Goal: Task Accomplishment & Management: Use online tool/utility

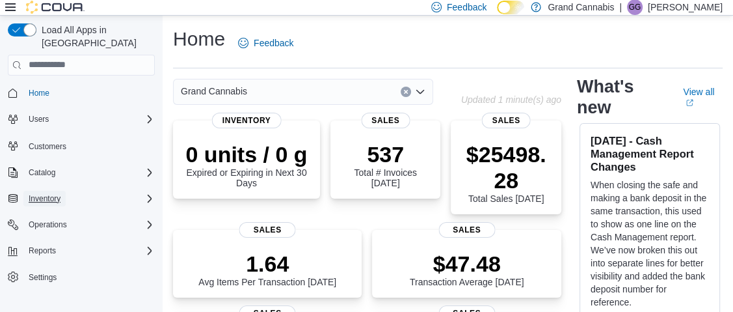
click at [61, 191] on button "Inventory" at bounding box center [44, 199] width 42 height 16
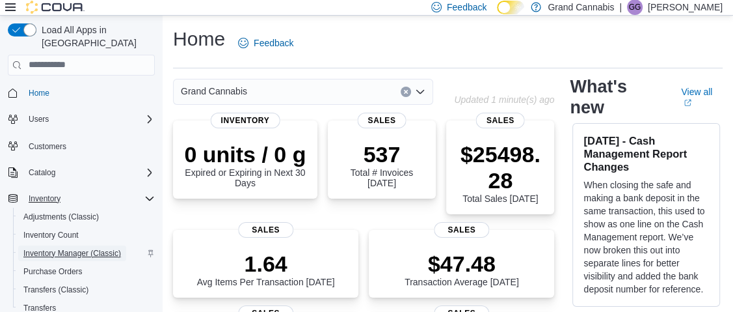
click at [68, 248] on span "Inventory Manager (Classic)" at bounding box center [72, 253] width 98 height 10
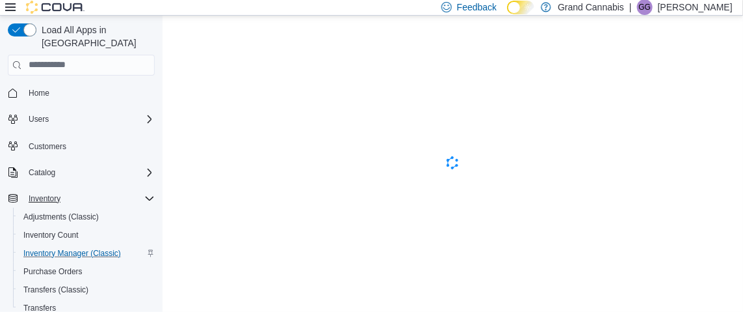
click at [5, 5] on icon at bounding box center [10, 7] width 10 height 10
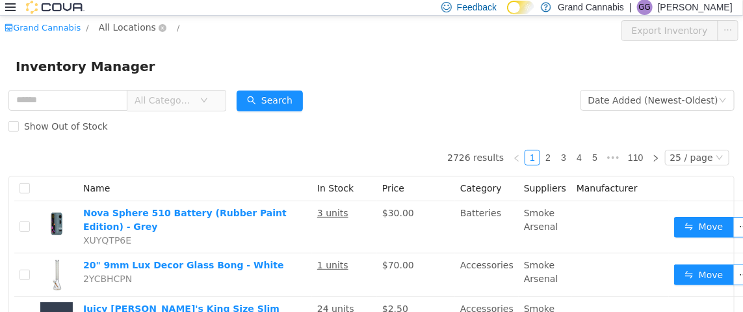
click at [117, 25] on span "All Locations" at bounding box center [127, 27] width 57 height 14
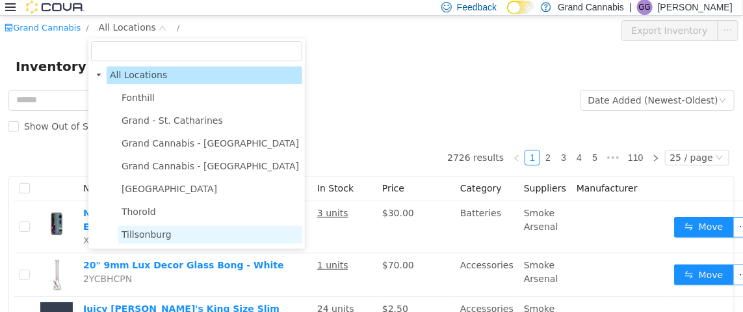
click at [148, 230] on span "Tillsonburg" at bounding box center [147, 233] width 50 height 10
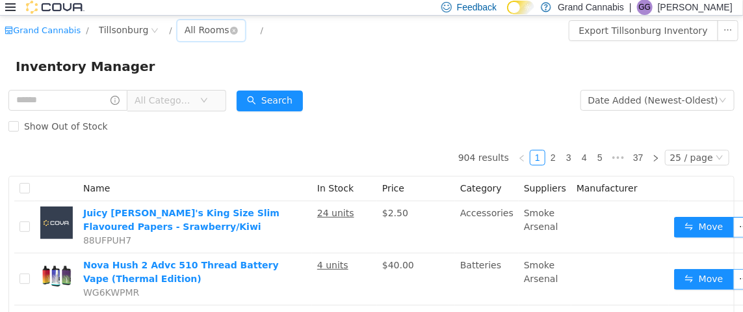
click at [185, 26] on div "All Rooms" at bounding box center [207, 30] width 45 height 20
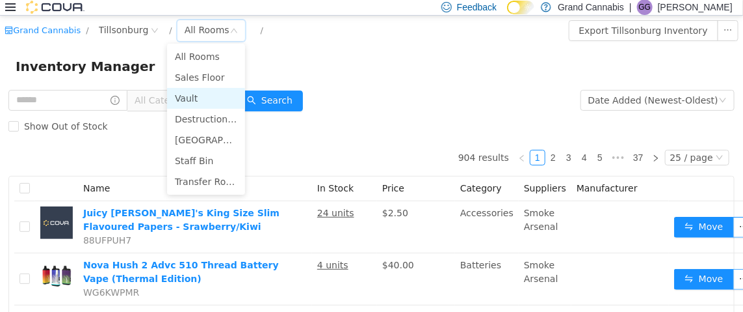
click at [205, 92] on li "Vault" at bounding box center [206, 97] width 78 height 21
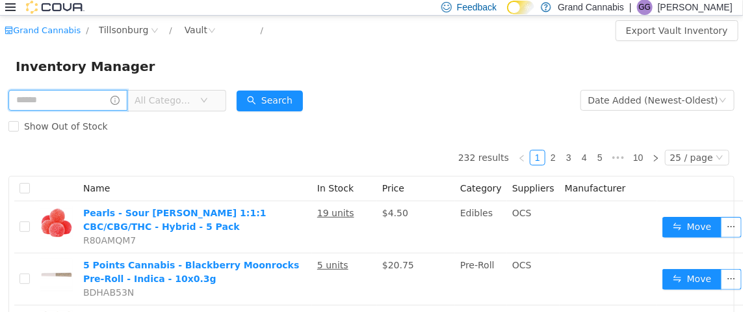
click at [68, 98] on input "text" at bounding box center [67, 99] width 119 height 21
type input "*****"
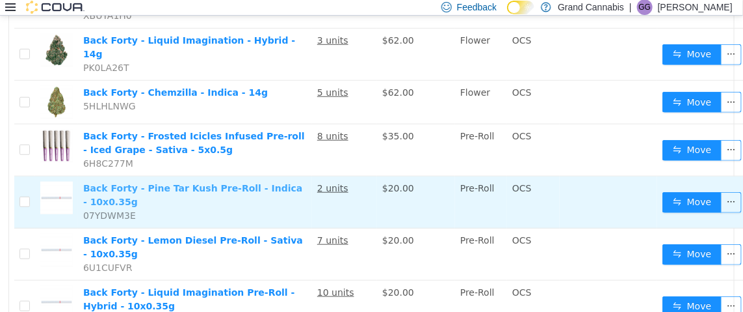
scroll to position [390, 0]
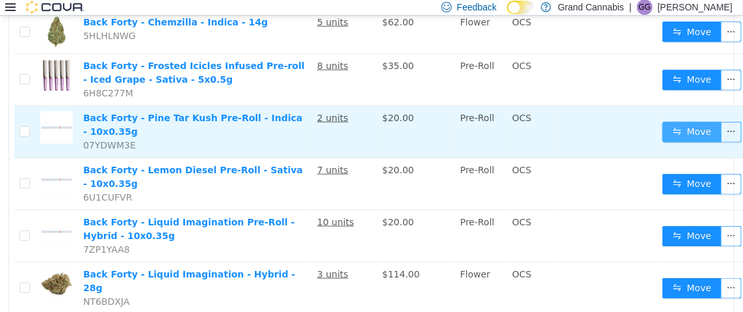
click at [663, 121] on button "Move" at bounding box center [693, 131] width 60 height 21
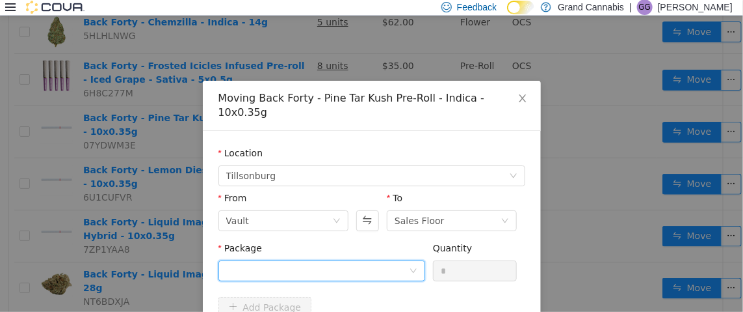
click at [297, 260] on div at bounding box center [317, 270] width 183 height 20
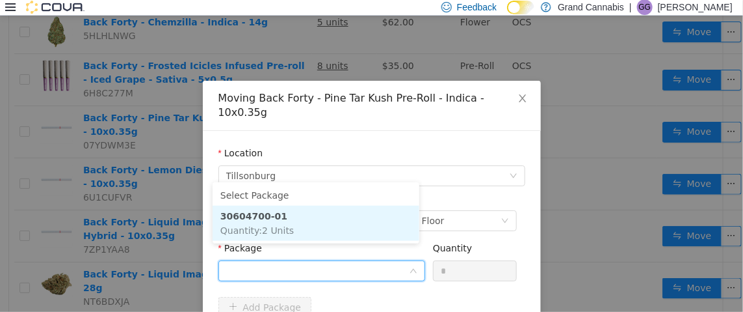
click at [297, 224] on li "30604700-01 Quantity : 2 Units" at bounding box center [316, 222] width 207 height 35
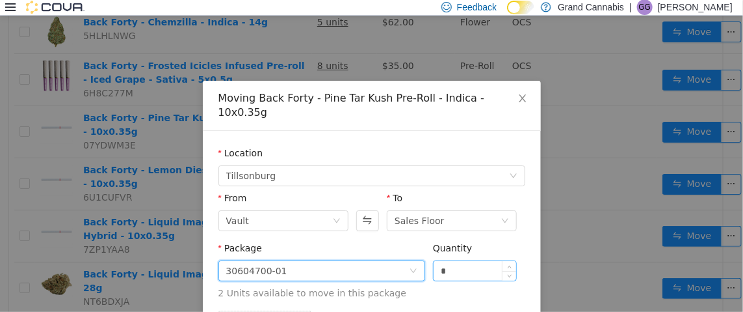
click at [453, 260] on input "*" at bounding box center [475, 270] width 83 height 20
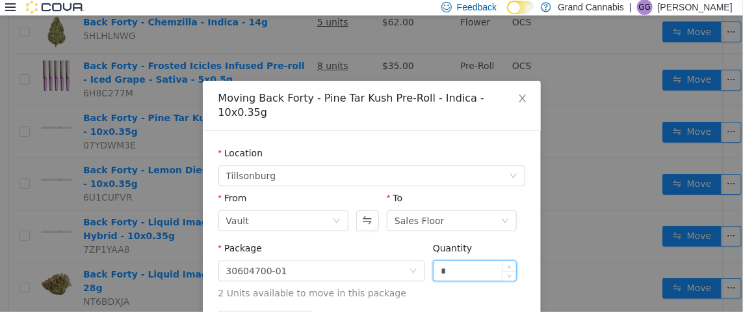
click at [453, 260] on input "*" at bounding box center [475, 270] width 83 height 20
type input "*"
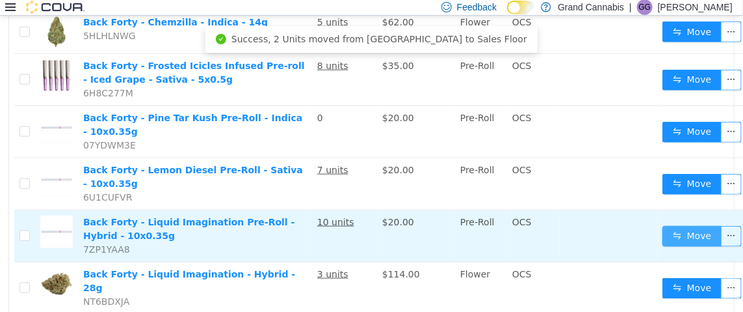
click at [665, 225] on button "Move" at bounding box center [693, 235] width 60 height 21
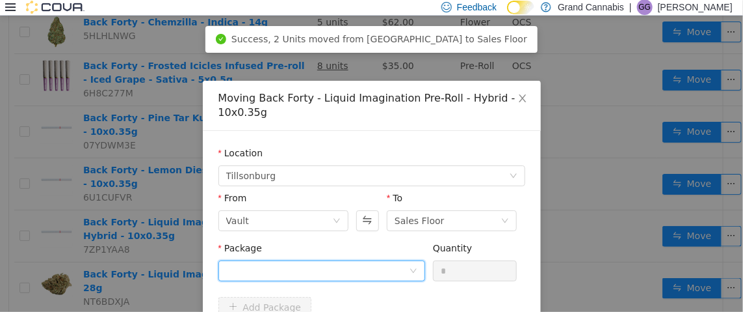
click at [318, 267] on div at bounding box center [317, 270] width 183 height 20
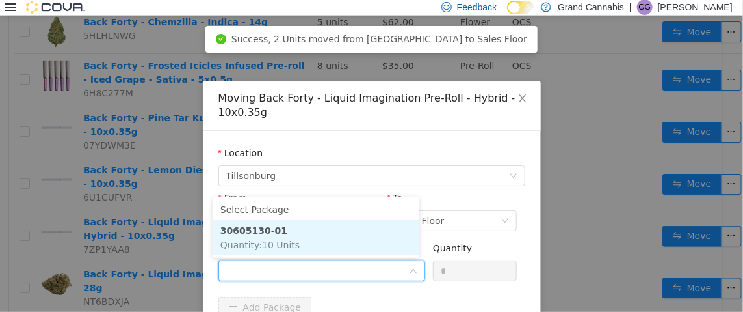
click at [319, 242] on li "30605130-01 Quantity : 10 Units" at bounding box center [316, 236] width 207 height 35
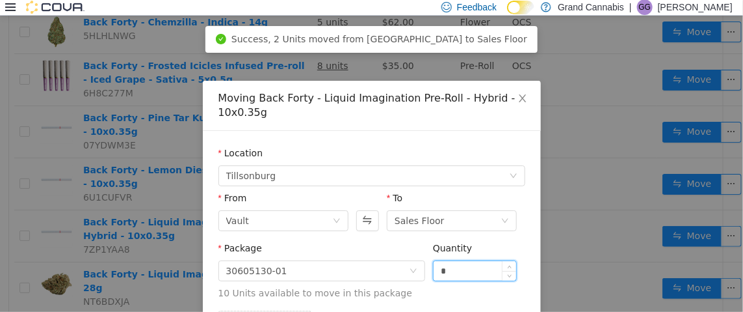
click at [440, 263] on input "*" at bounding box center [475, 270] width 83 height 20
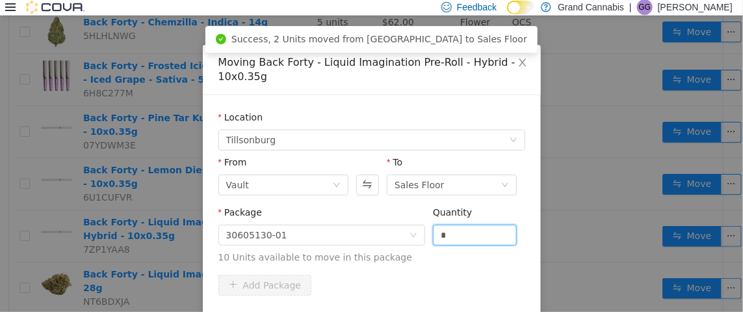
scroll to position [89, 0]
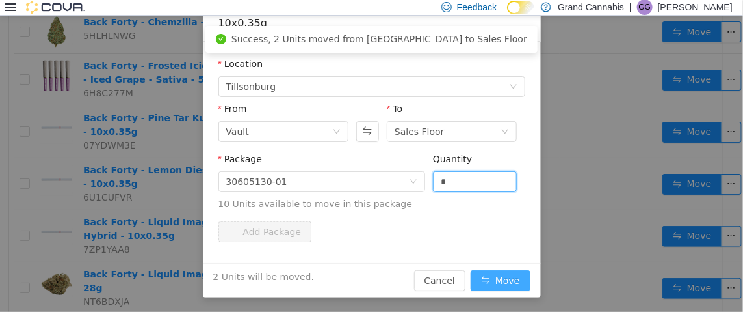
type input "*"
click at [496, 270] on button "Move" at bounding box center [501, 279] width 60 height 21
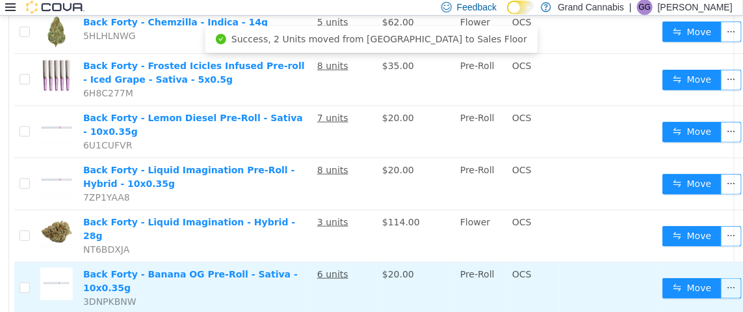
click at [667, 261] on td "Move" at bounding box center [704, 287] width 94 height 52
click at [669, 277] on button "Move" at bounding box center [693, 287] width 60 height 21
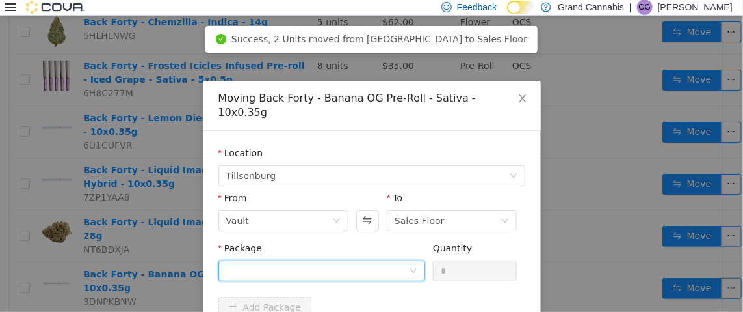
click at [330, 260] on div at bounding box center [317, 270] width 183 height 20
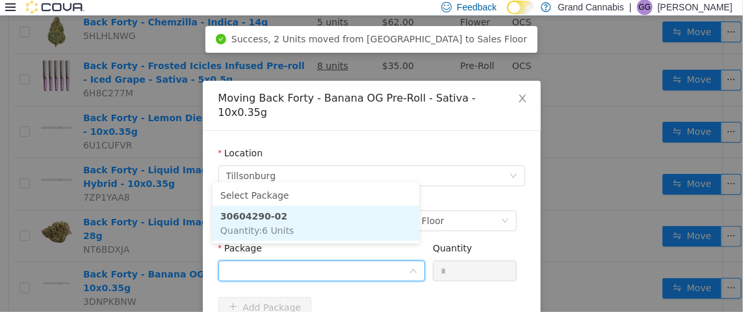
click at [277, 236] on li "30604290-02 Quantity : 6 Units" at bounding box center [316, 222] width 207 height 35
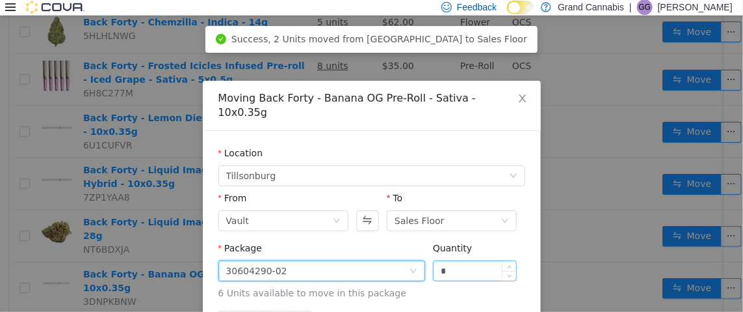
click at [456, 260] on input "*" at bounding box center [475, 270] width 83 height 20
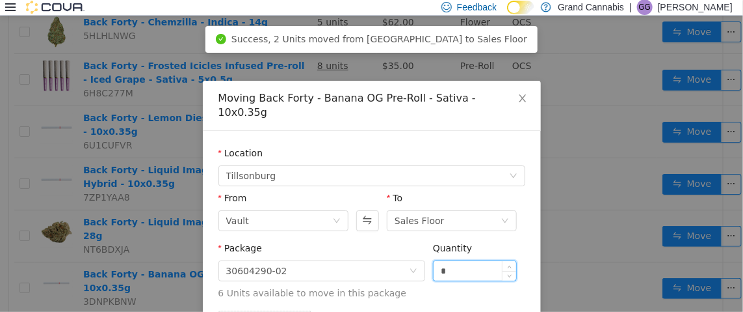
click at [456, 260] on input "*" at bounding box center [475, 270] width 83 height 20
type input "*"
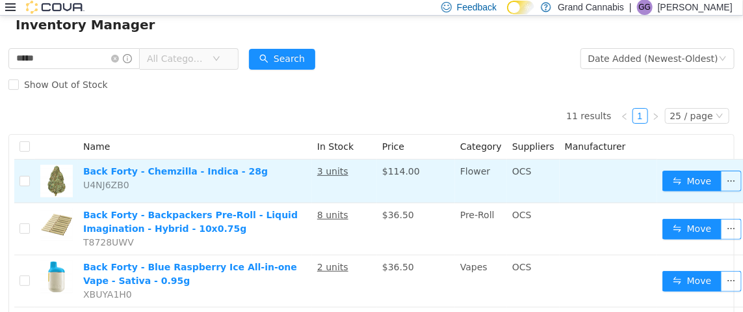
scroll to position [0, 0]
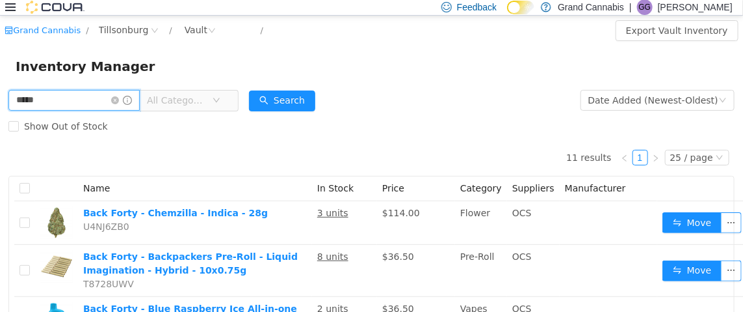
click at [122, 98] on input "*****" at bounding box center [73, 99] width 131 height 21
click at [119, 101] on icon "icon: close-circle" at bounding box center [115, 100] width 8 height 8
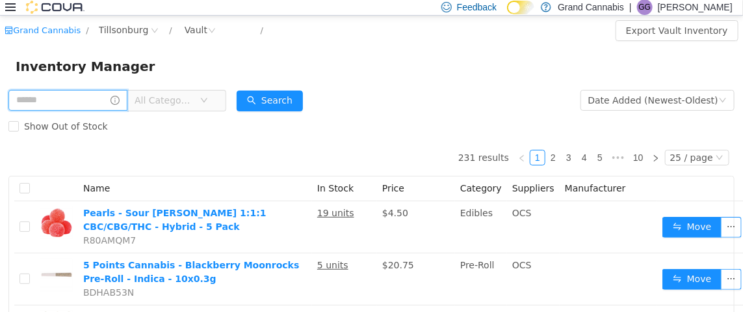
click at [72, 98] on input "text" at bounding box center [67, 99] width 119 height 21
type input "*********"
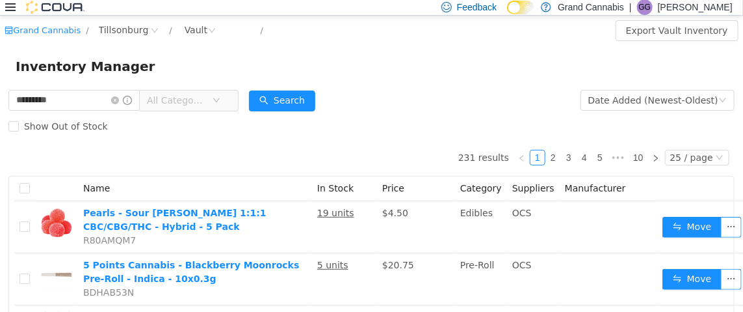
click at [187, 96] on span "All Categories" at bounding box center [176, 99] width 59 height 13
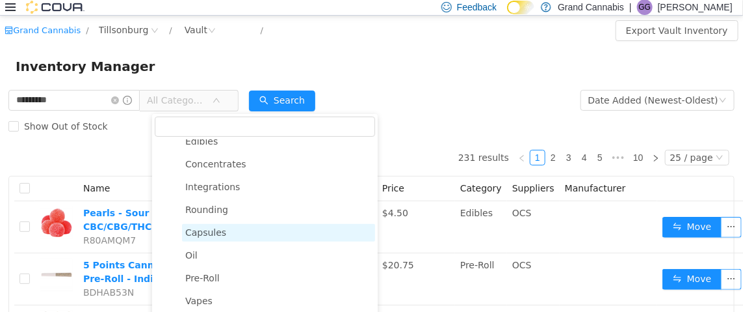
scroll to position [195, 0]
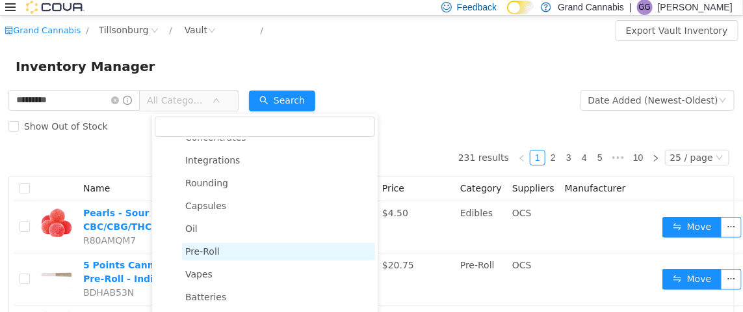
click at [226, 249] on span "Pre-Roll" at bounding box center [278, 251] width 193 height 18
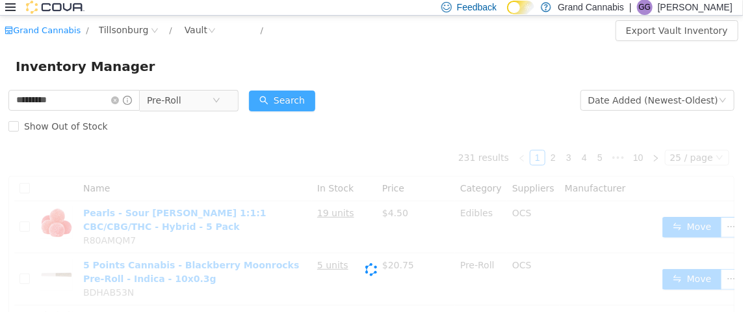
click at [303, 98] on button "Search" at bounding box center [282, 100] width 66 height 21
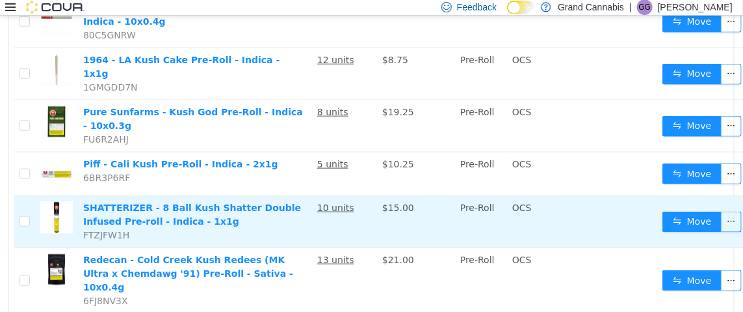
scroll to position [455, 0]
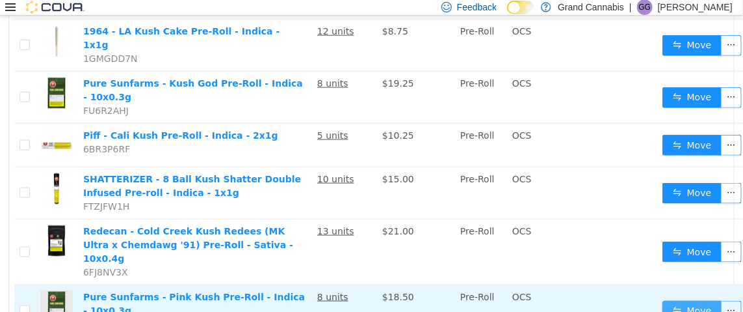
click at [669, 300] on button "Move" at bounding box center [693, 310] width 60 height 21
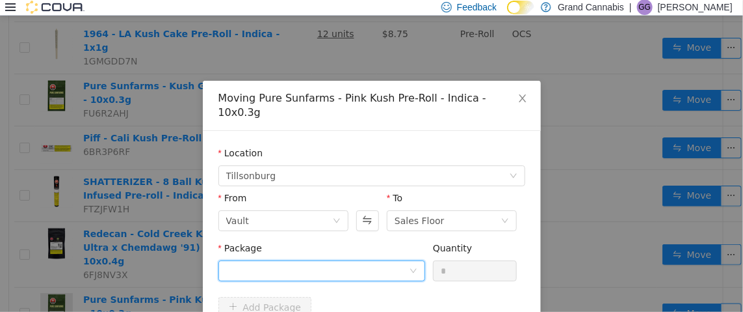
click at [263, 260] on div at bounding box center [317, 270] width 183 height 20
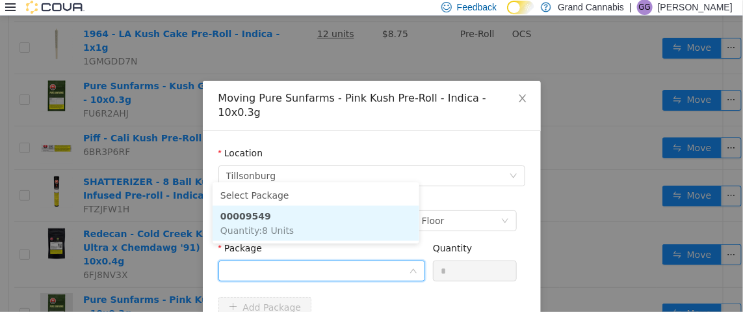
click at [254, 226] on span "Quantity : 8 Units" at bounding box center [256, 229] width 73 height 10
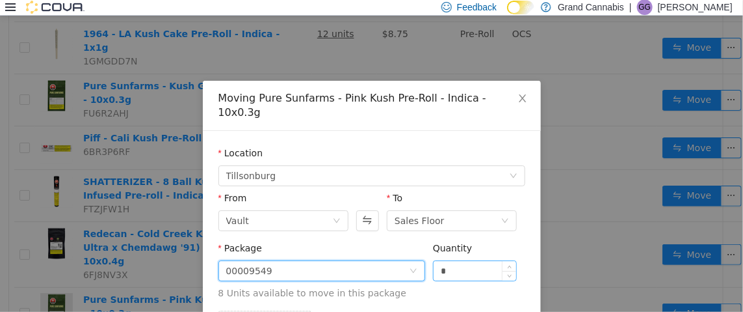
click at [436, 260] on input "*" at bounding box center [475, 270] width 83 height 20
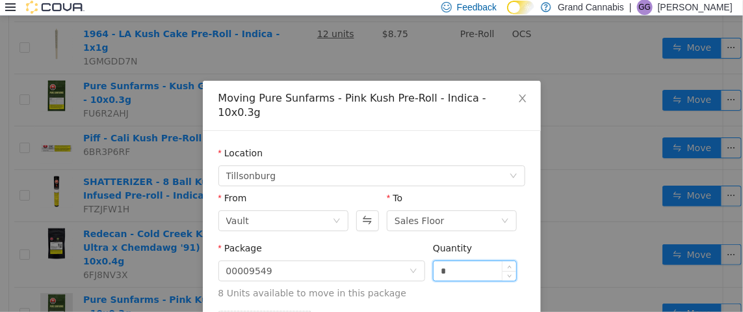
type input "*"
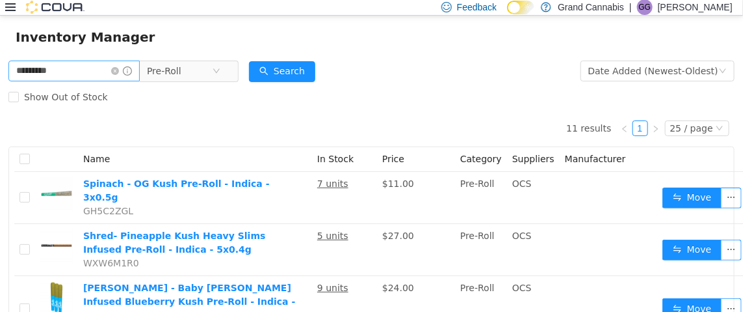
scroll to position [0, 0]
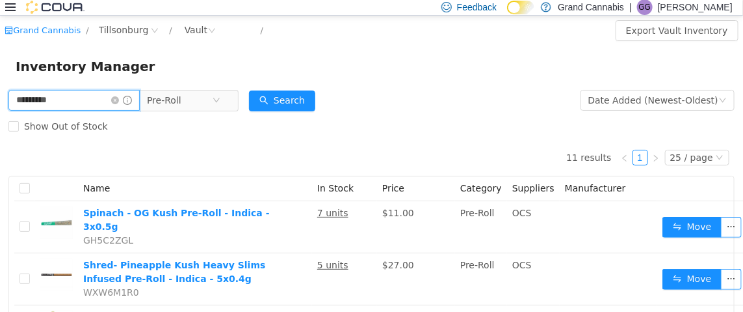
drag, startPoint x: 79, startPoint y: 104, endPoint x: 0, endPoint y: 101, distance: 79.4
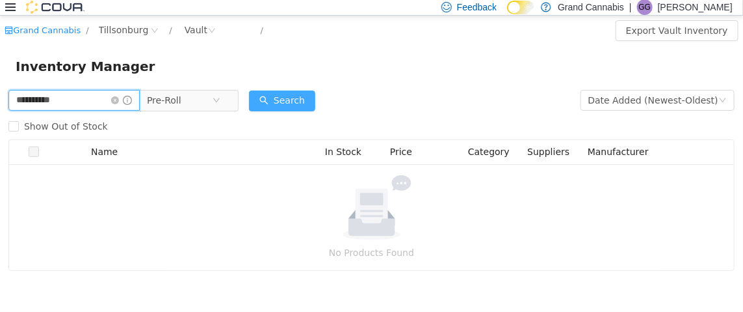
type input "**********"
click at [296, 98] on button "Search" at bounding box center [282, 100] width 66 height 21
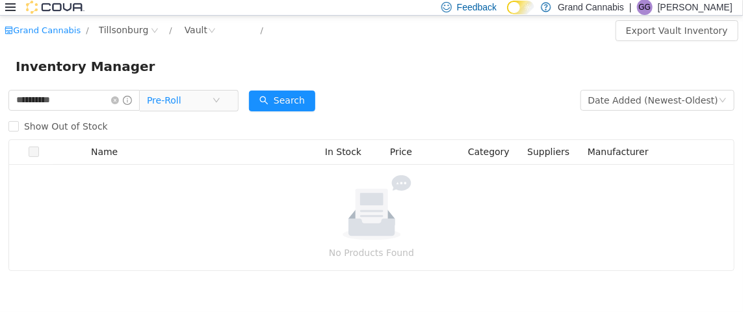
click at [212, 98] on span "Pre-Roll" at bounding box center [179, 100] width 65 height 20
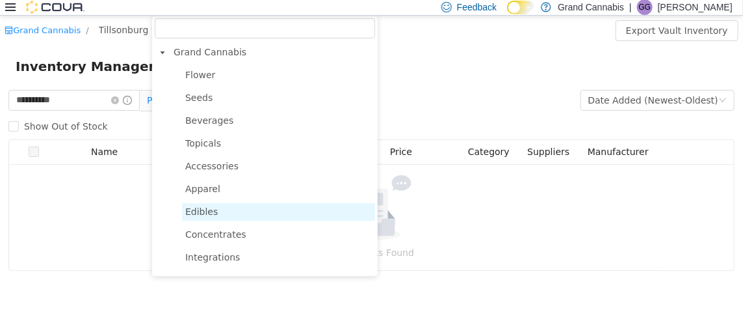
click at [235, 219] on span "Edibles" at bounding box center [278, 211] width 193 height 18
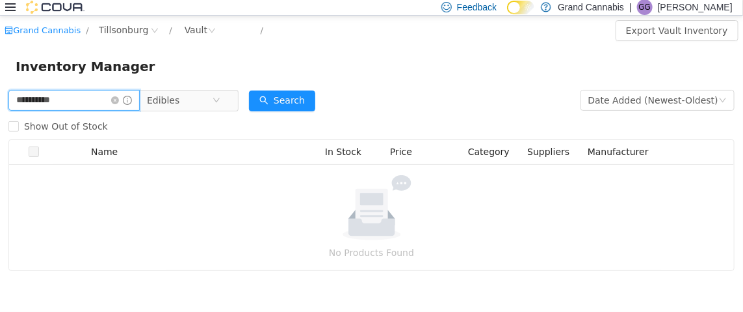
click at [123, 102] on input "**********" at bounding box center [73, 99] width 131 height 21
drag, startPoint x: 126, startPoint y: 100, endPoint x: 92, endPoint y: 90, distance: 35.2
click at [119, 100] on icon "icon: close-circle" at bounding box center [115, 100] width 8 height 8
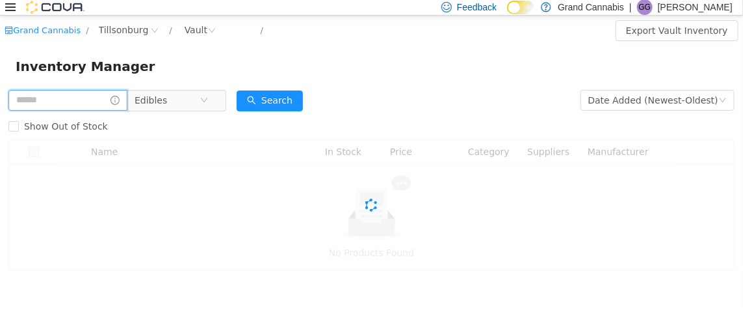
click at [86, 94] on input "text" at bounding box center [67, 99] width 119 height 21
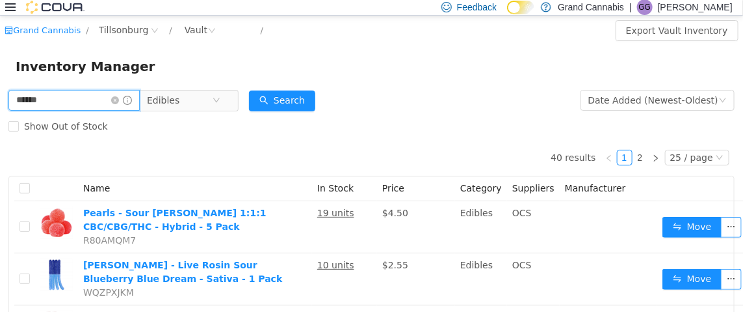
type input "******"
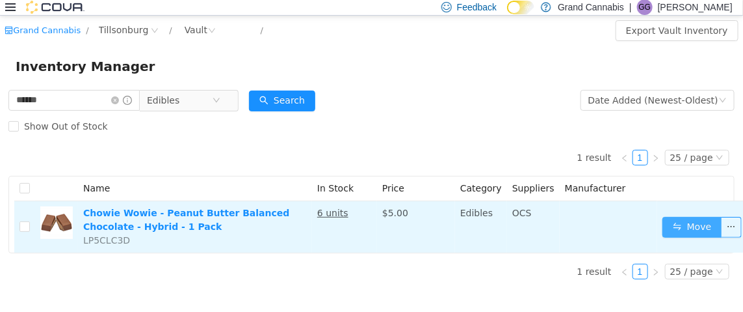
click at [667, 230] on button "Move" at bounding box center [693, 226] width 60 height 21
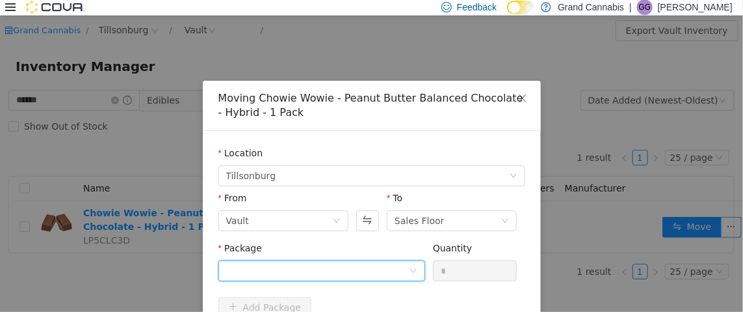
click at [275, 271] on div at bounding box center [317, 270] width 183 height 20
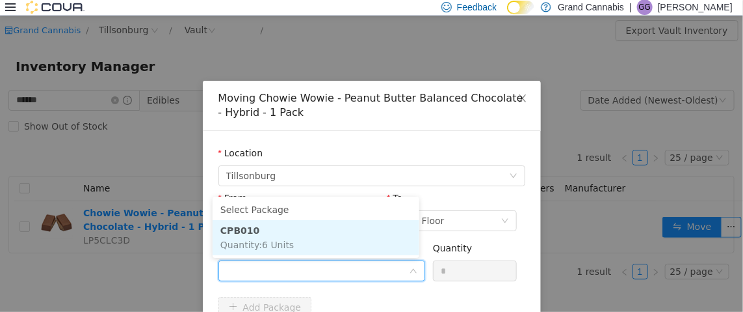
click at [278, 226] on li "CPB010 Quantity : 6 Units" at bounding box center [316, 236] width 207 height 35
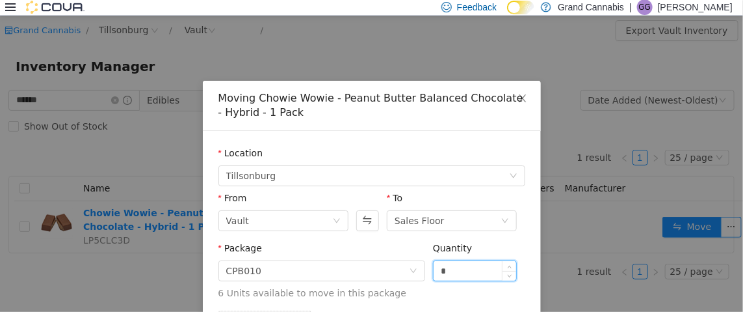
click at [459, 267] on input "*" at bounding box center [475, 270] width 83 height 20
type input "*"
